Goal: Navigation & Orientation: Find specific page/section

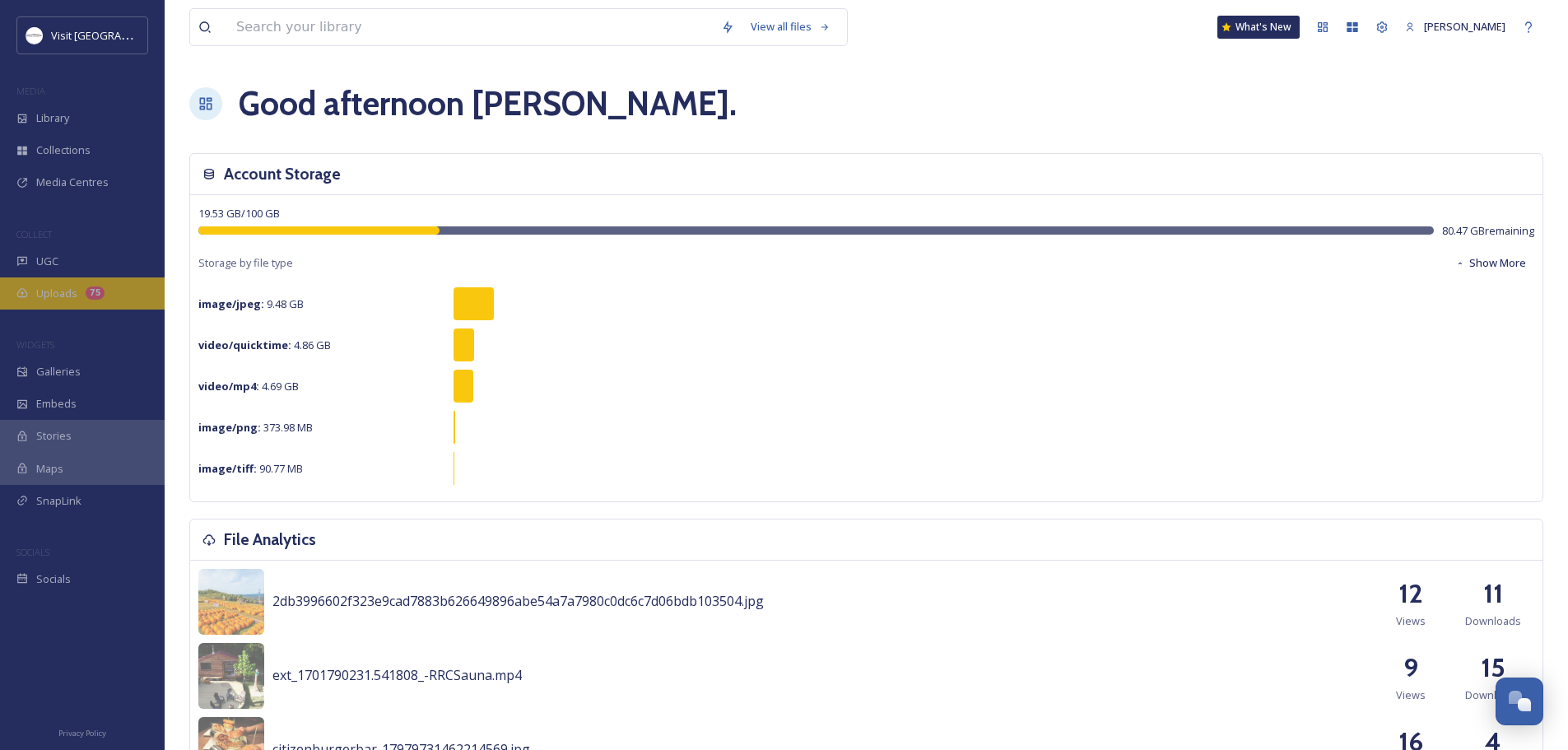
click at [73, 294] on span "Uploads" at bounding box center [56, 294] width 41 height 16
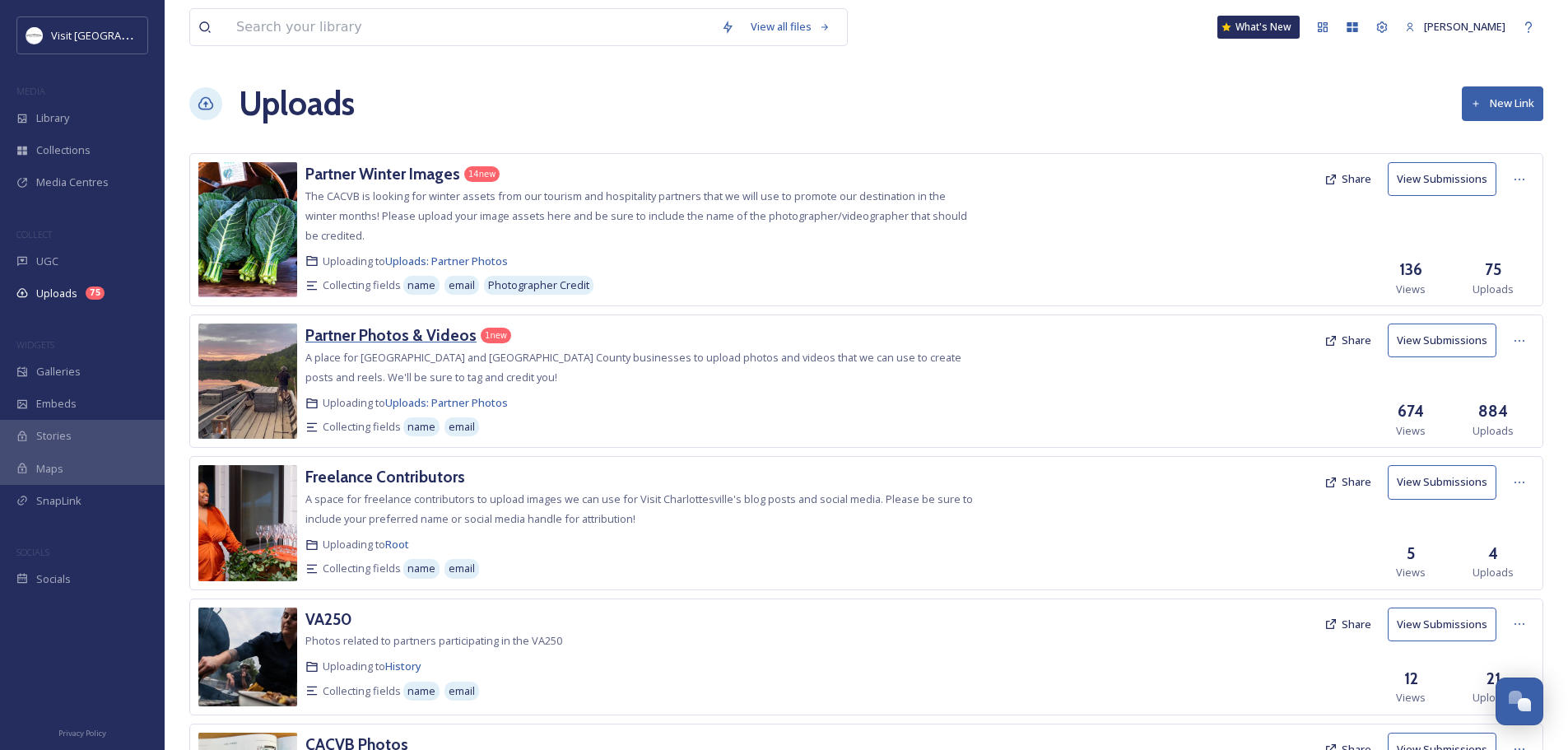
click at [400, 331] on h3 "Partner Photos & Videos" at bounding box center [391, 334] width 171 height 19
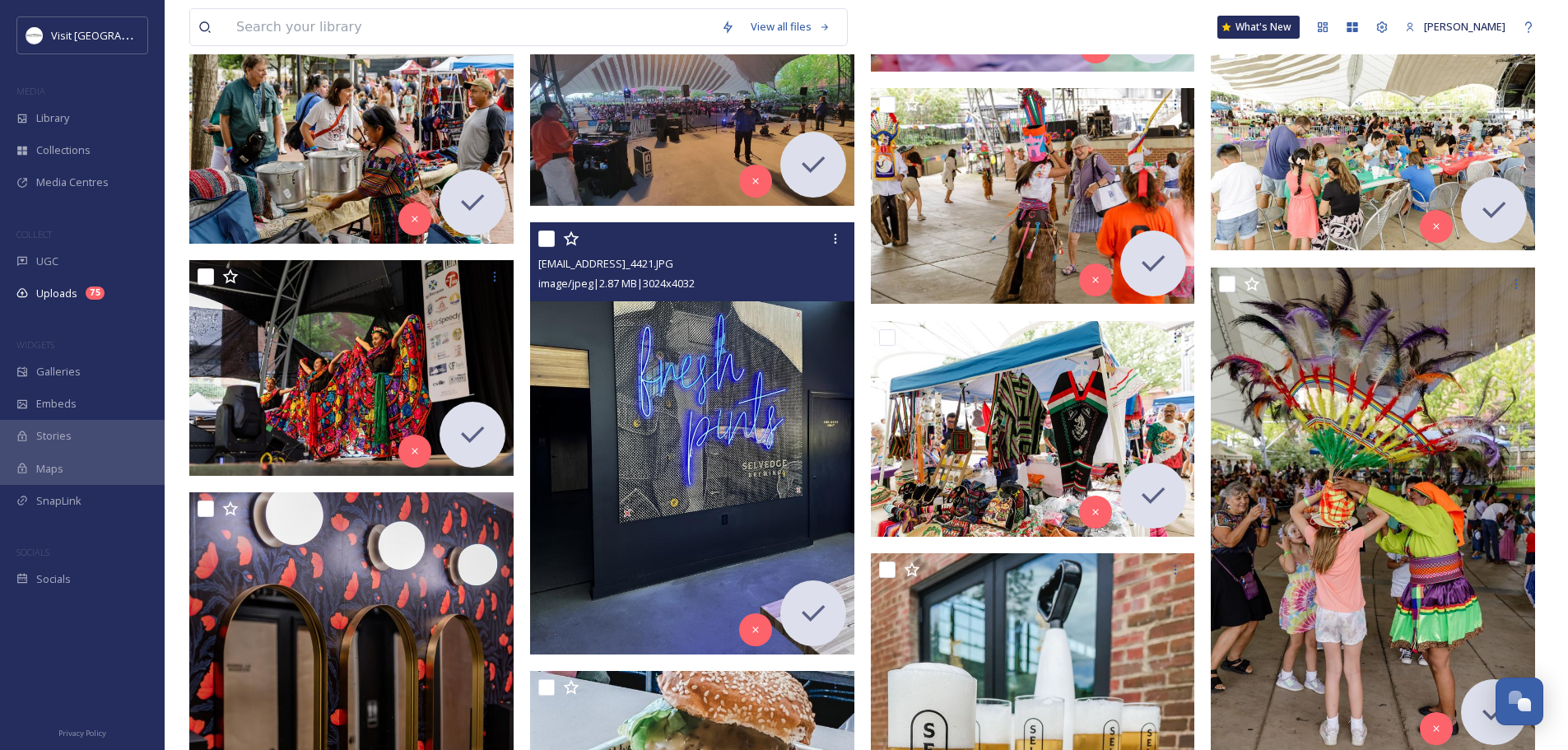
scroll to position [4198, 0]
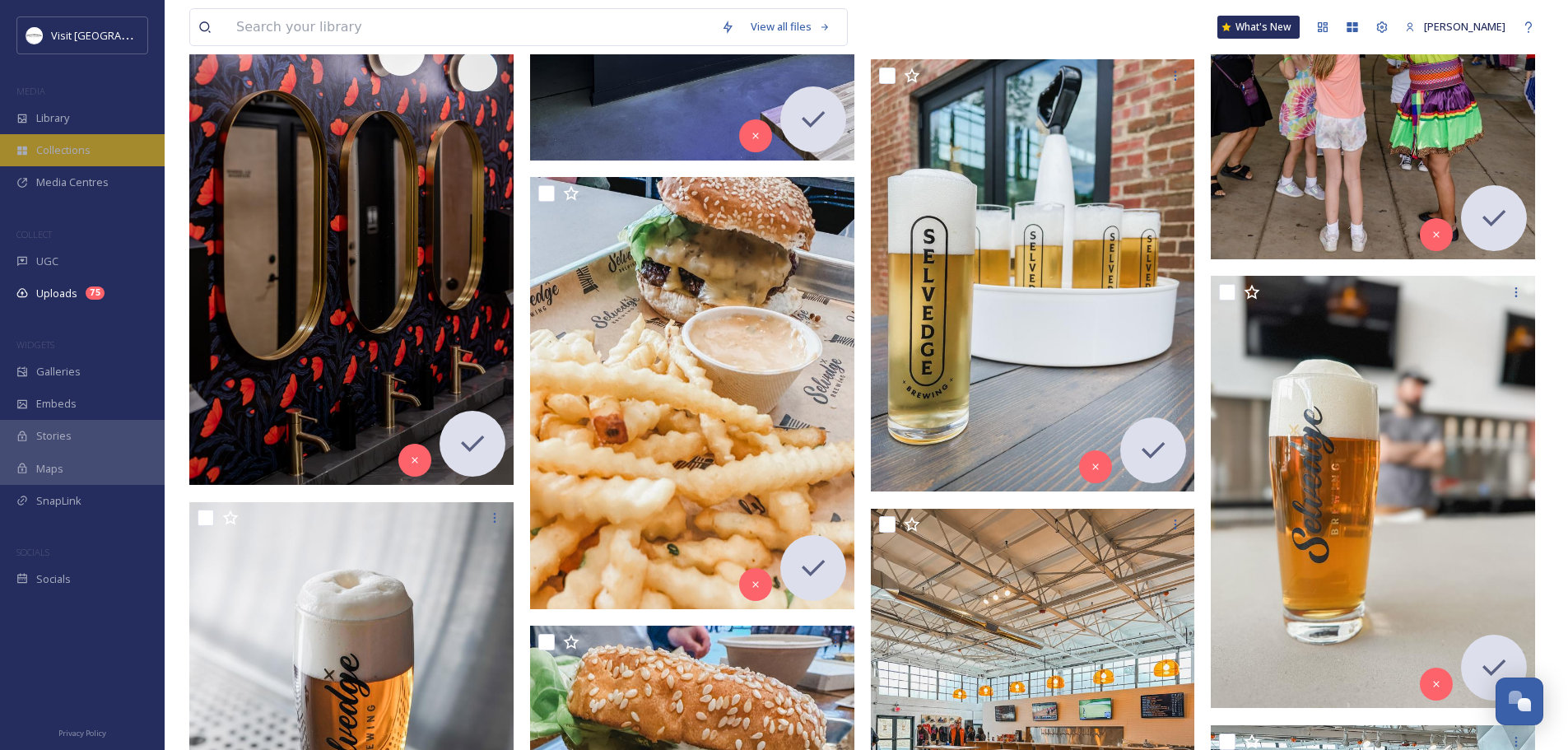
click at [59, 156] on span "Collections" at bounding box center [63, 150] width 55 height 16
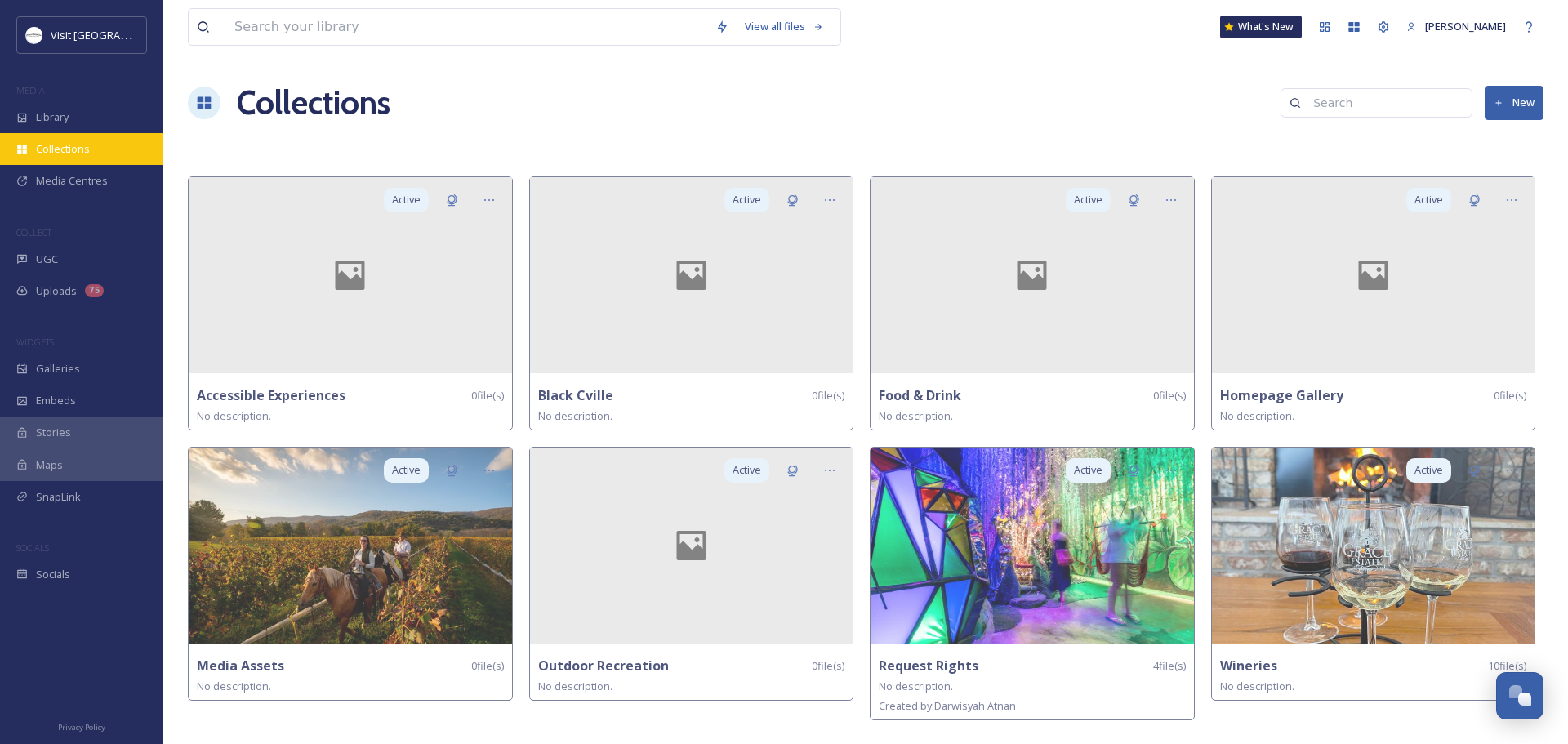
click at [85, 141] on span "Collections" at bounding box center [62, 149] width 54 height 16
click at [83, 175] on span "Media Centres" at bounding box center [72, 180] width 72 height 16
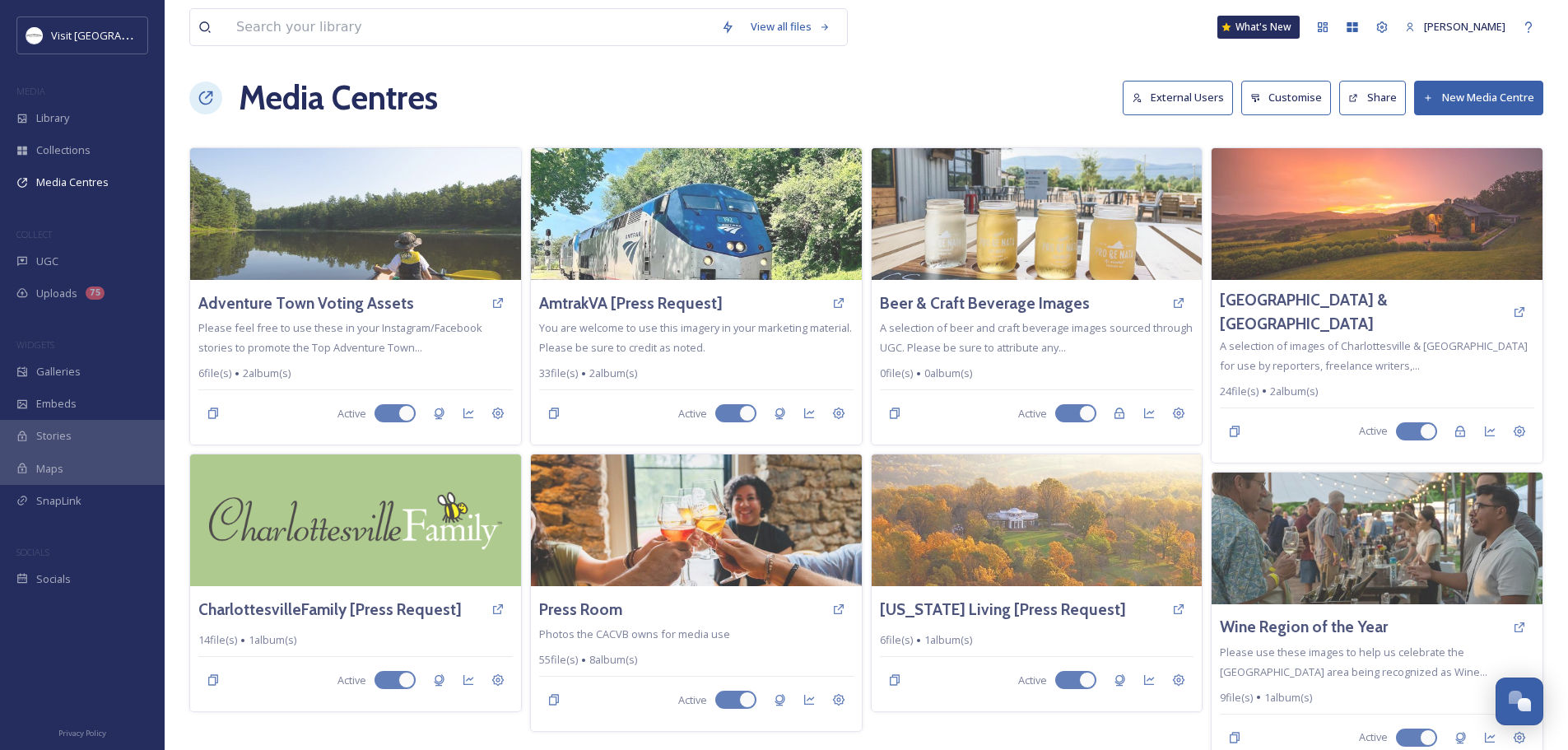
scroll to position [7, 0]
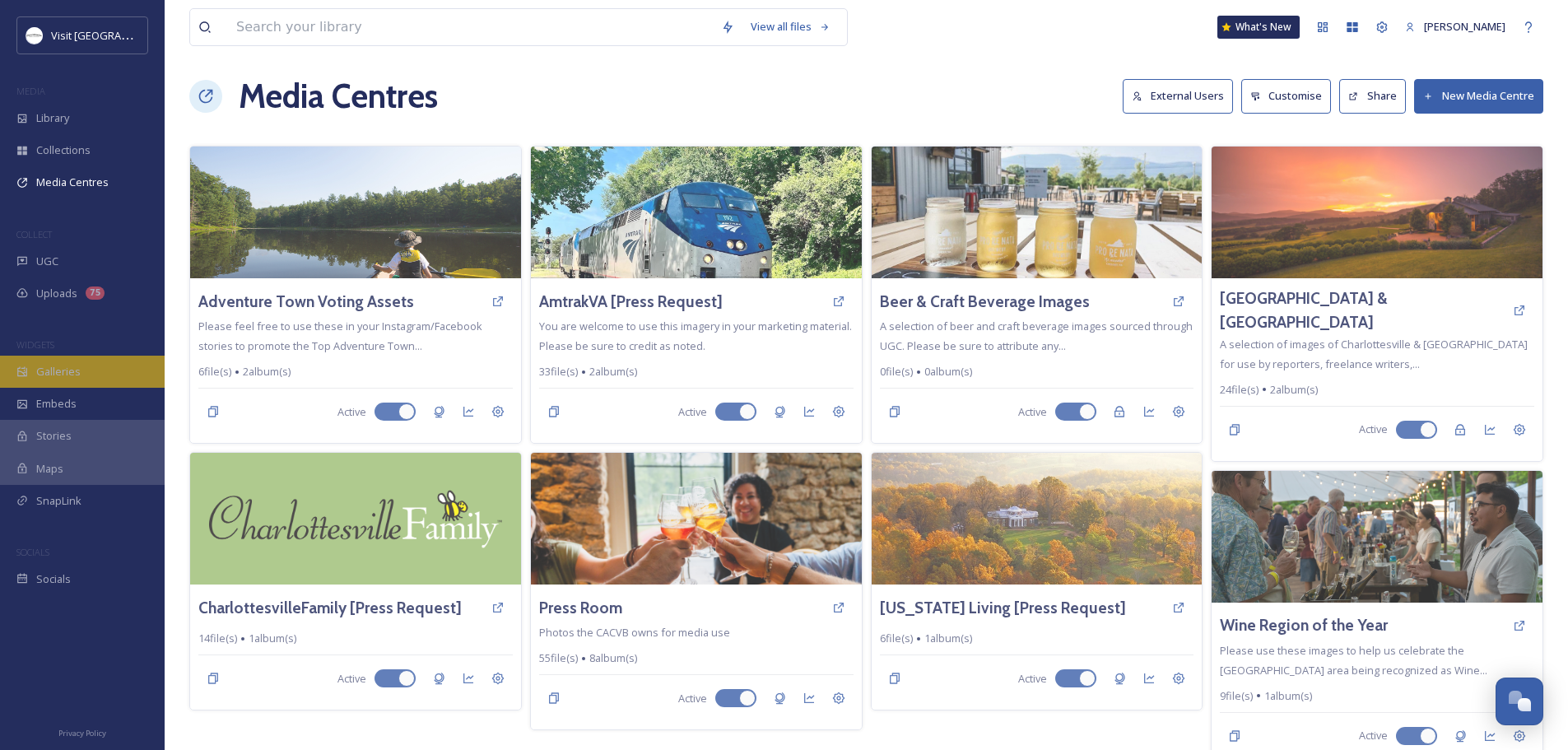
click at [56, 368] on span "Galleries" at bounding box center [58, 371] width 44 height 16
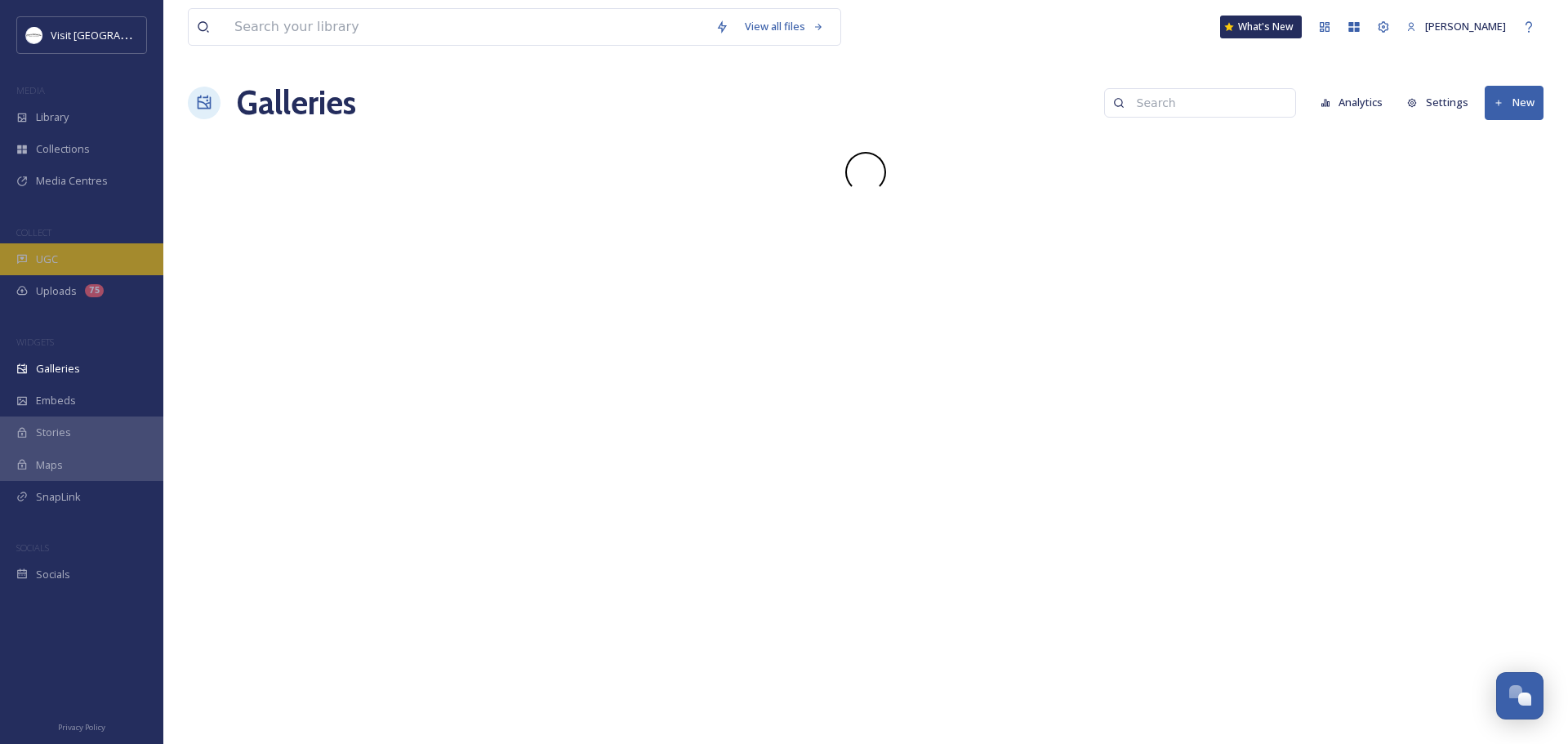
click at [34, 261] on div "UGC" at bounding box center [82, 259] width 164 height 32
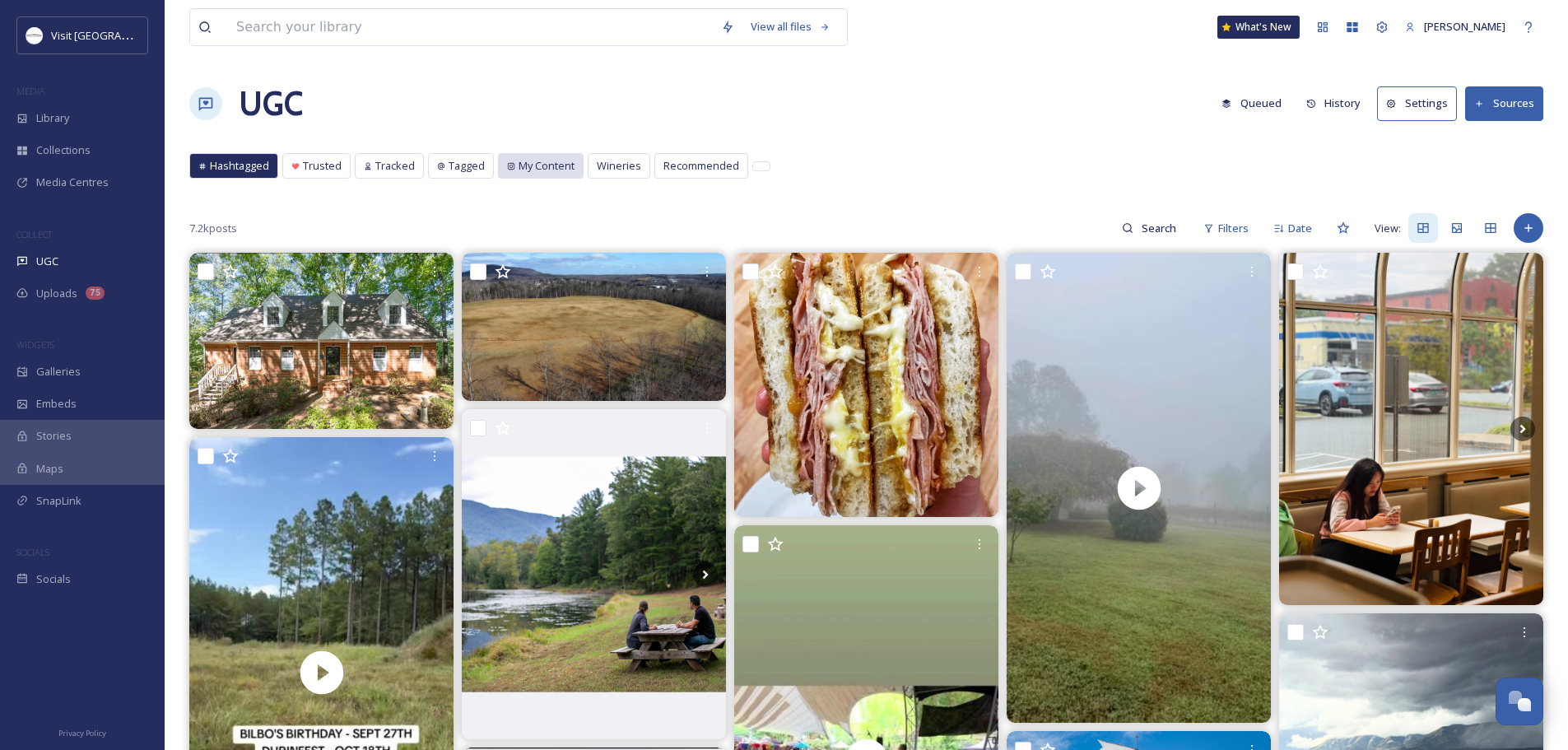
click at [518, 165] on span "My Content" at bounding box center [546, 166] width 56 height 16
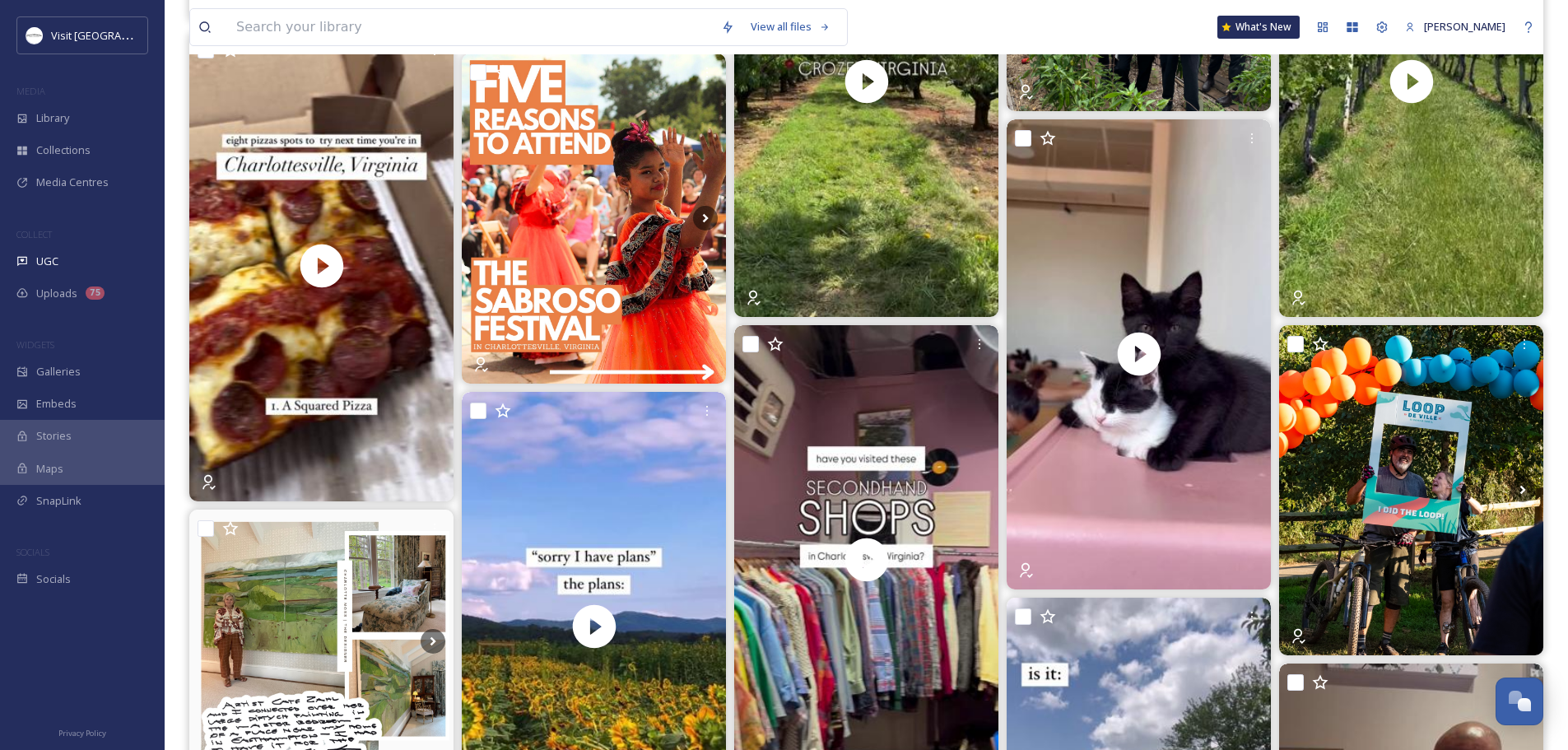
scroll to position [906, 0]
